Goal: Transaction & Acquisition: Purchase product/service

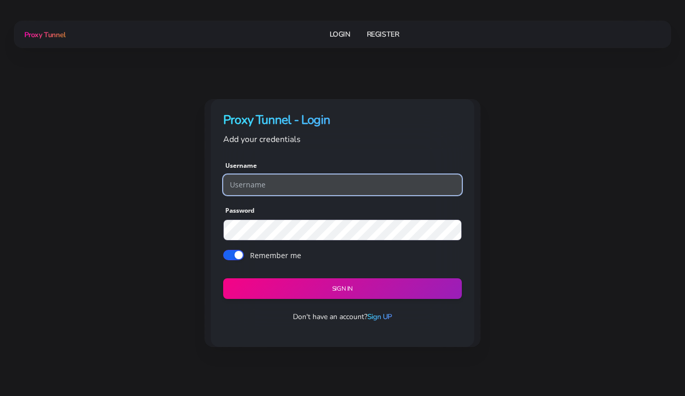
type input "OakReeds23"
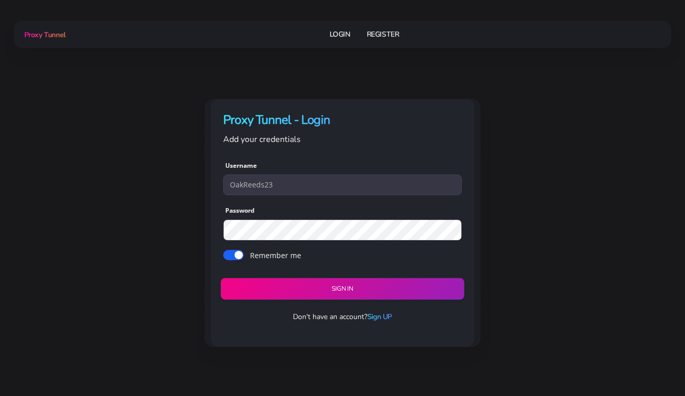
click at [325, 284] on button "Sign in" at bounding box center [342, 289] width 243 height 22
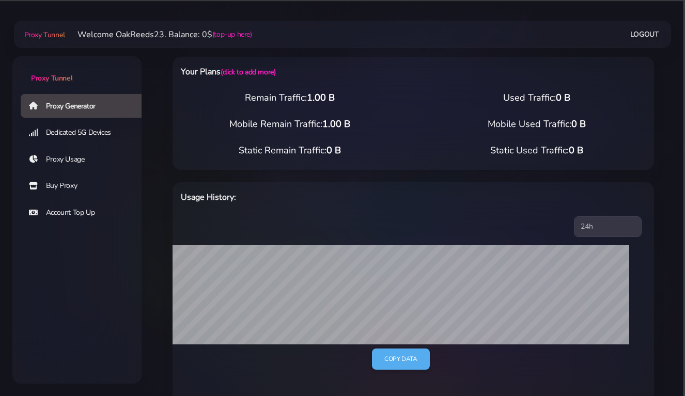
click at [55, 188] on link "Buy Proxy" at bounding box center [85, 186] width 129 height 24
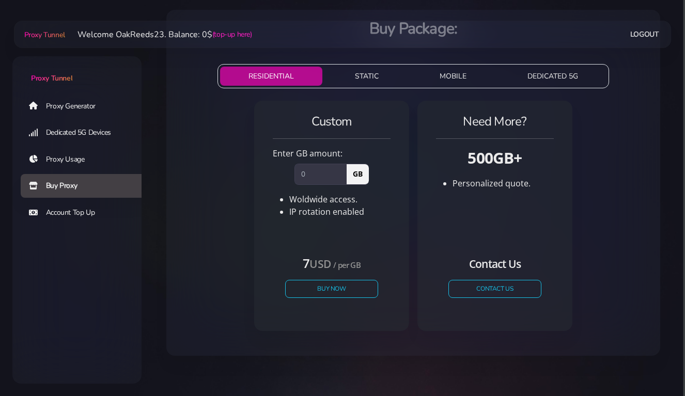
scroll to position [46, 0]
drag, startPoint x: 304, startPoint y: 175, endPoint x: 294, endPoint y: 175, distance: 9.3
click at [295, 175] on input "number" at bounding box center [320, 174] width 52 height 21
click at [365, 79] on button "STATIC" at bounding box center [367, 76] width 81 height 19
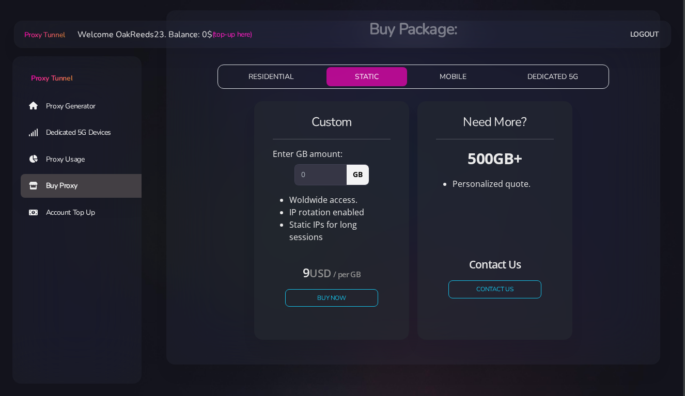
click at [447, 79] on button "MOBILE" at bounding box center [453, 76] width 84 height 19
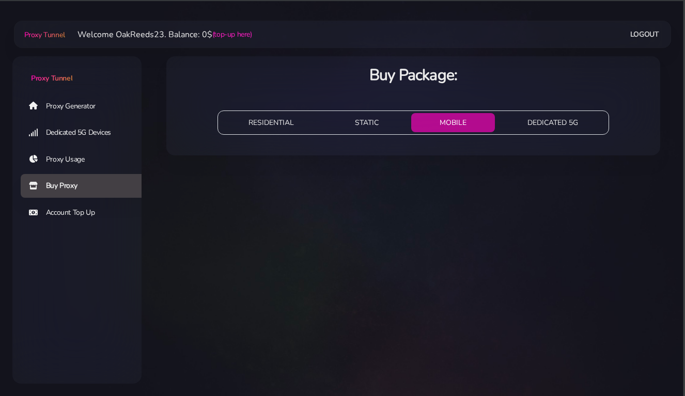
click at [374, 124] on button "STATIC" at bounding box center [367, 122] width 81 height 19
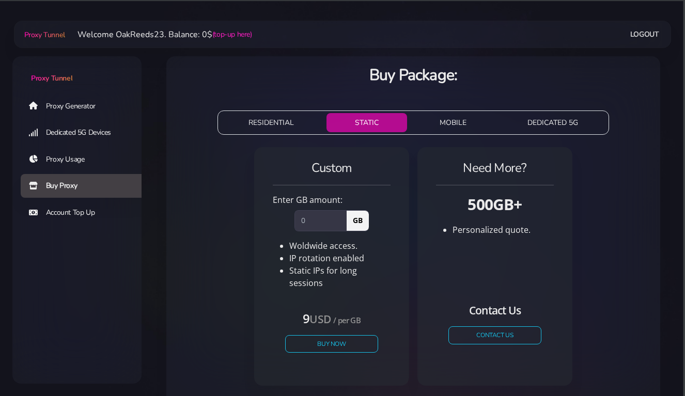
click at [532, 122] on button "DEDICATED 5G" at bounding box center [552, 122] width 107 height 19
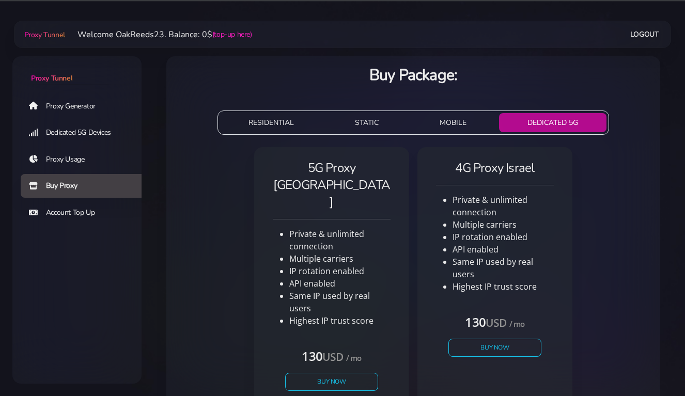
click at [455, 125] on button "MOBILE" at bounding box center [453, 122] width 84 height 19
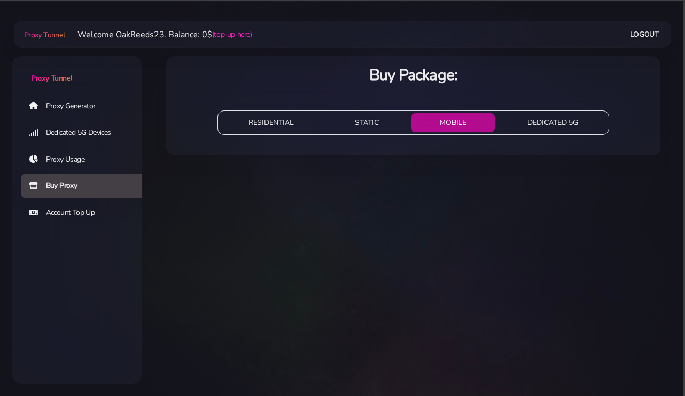
click at [380, 123] on button "STATIC" at bounding box center [367, 122] width 81 height 19
